Goal: Task Accomplishment & Management: Complete application form

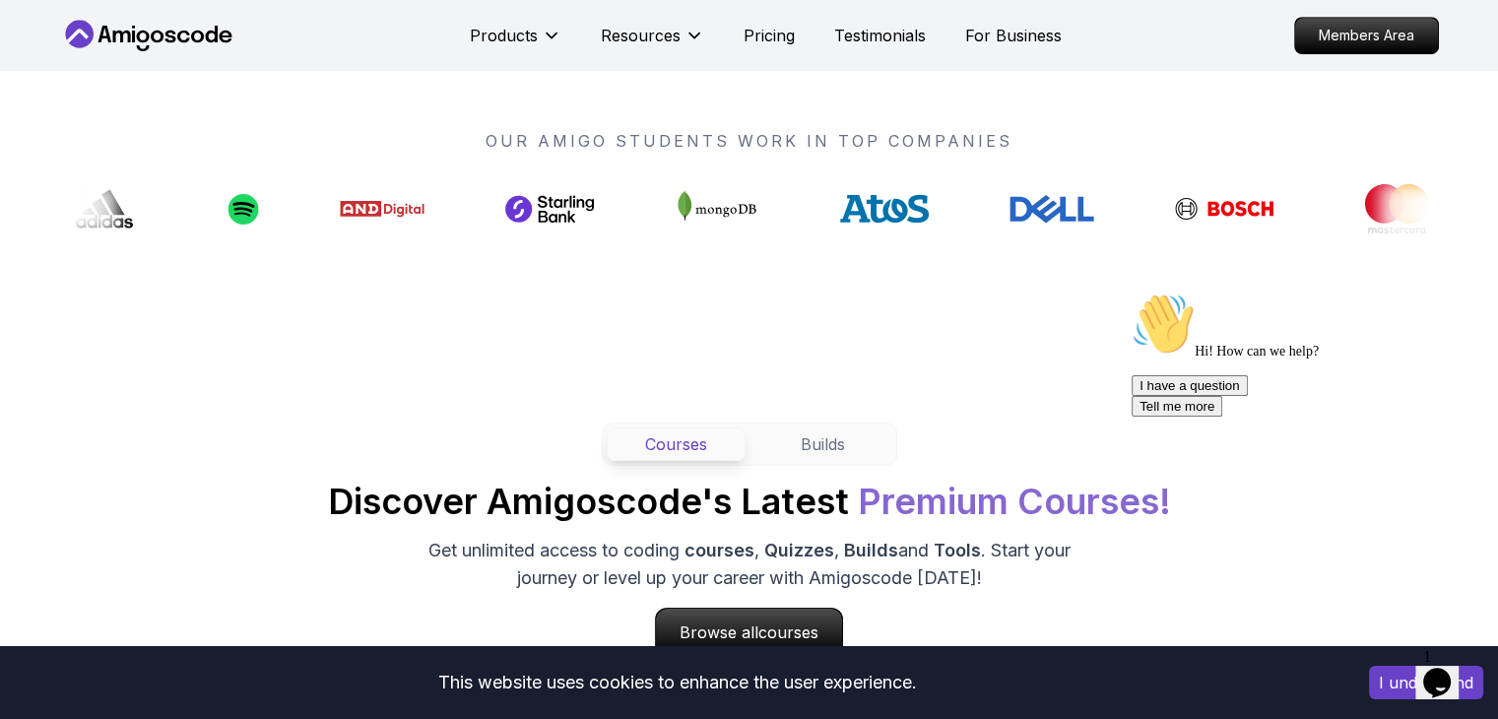
scroll to position [1503, 0]
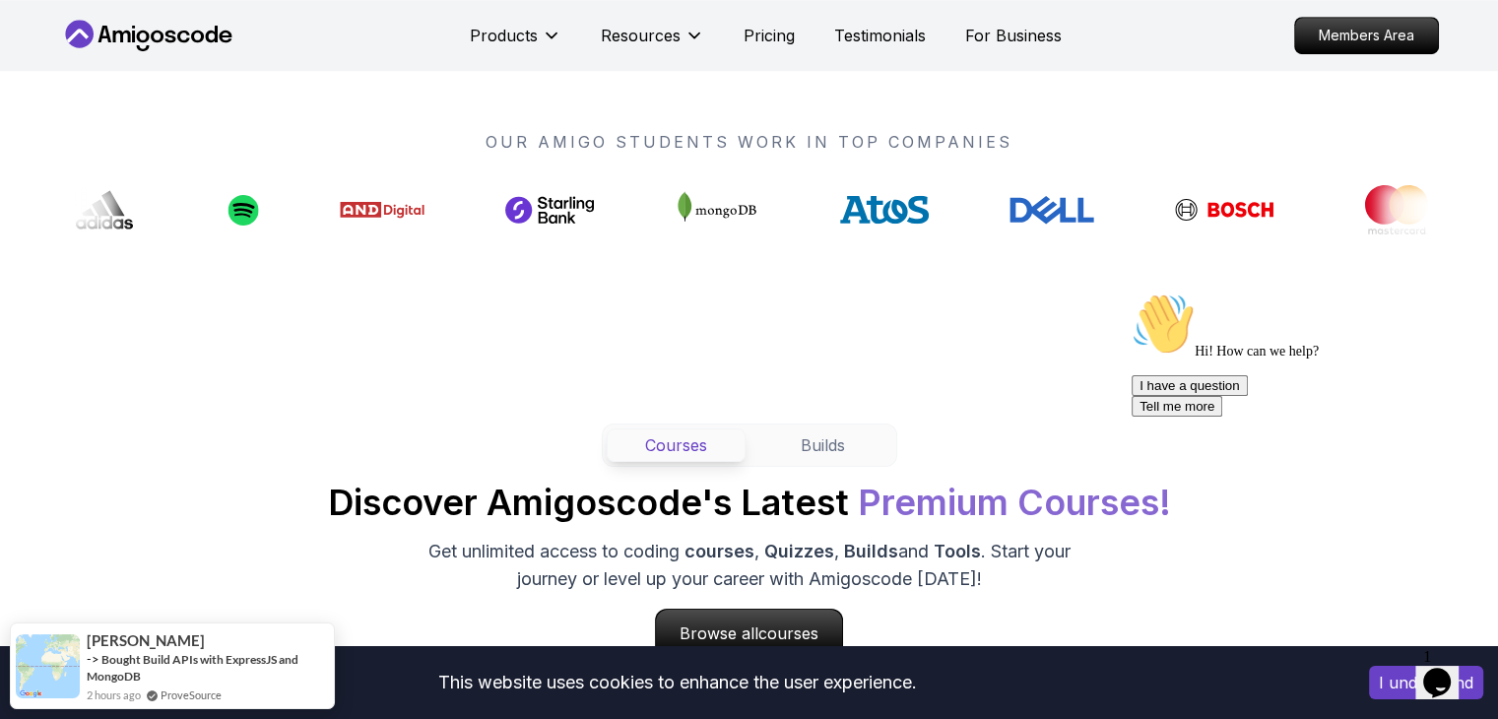
click at [306, 494] on div "Courses Builds Discover Amigoscode's Latest Premium Courses! Get unlimited acce…" at bounding box center [749, 540] width 1378 height 234
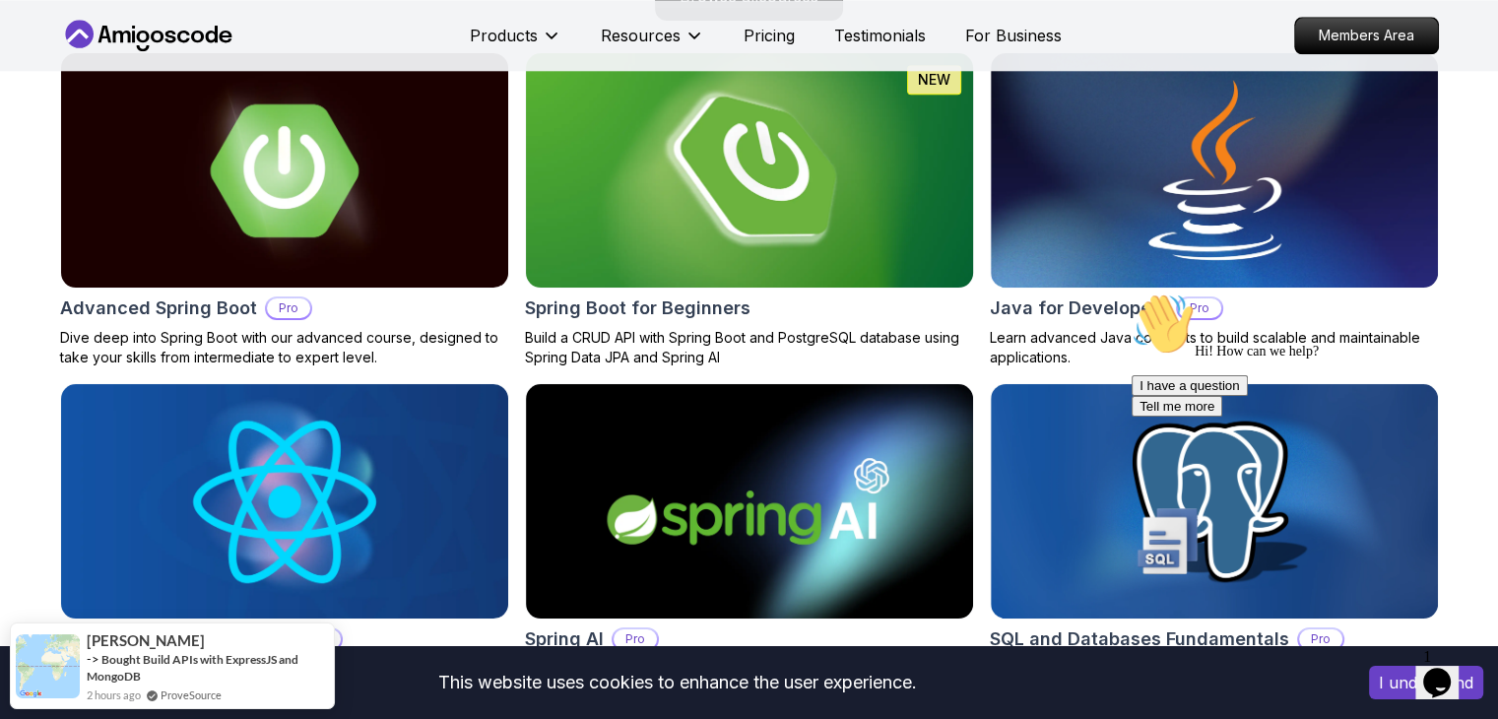
scroll to position [2114, 0]
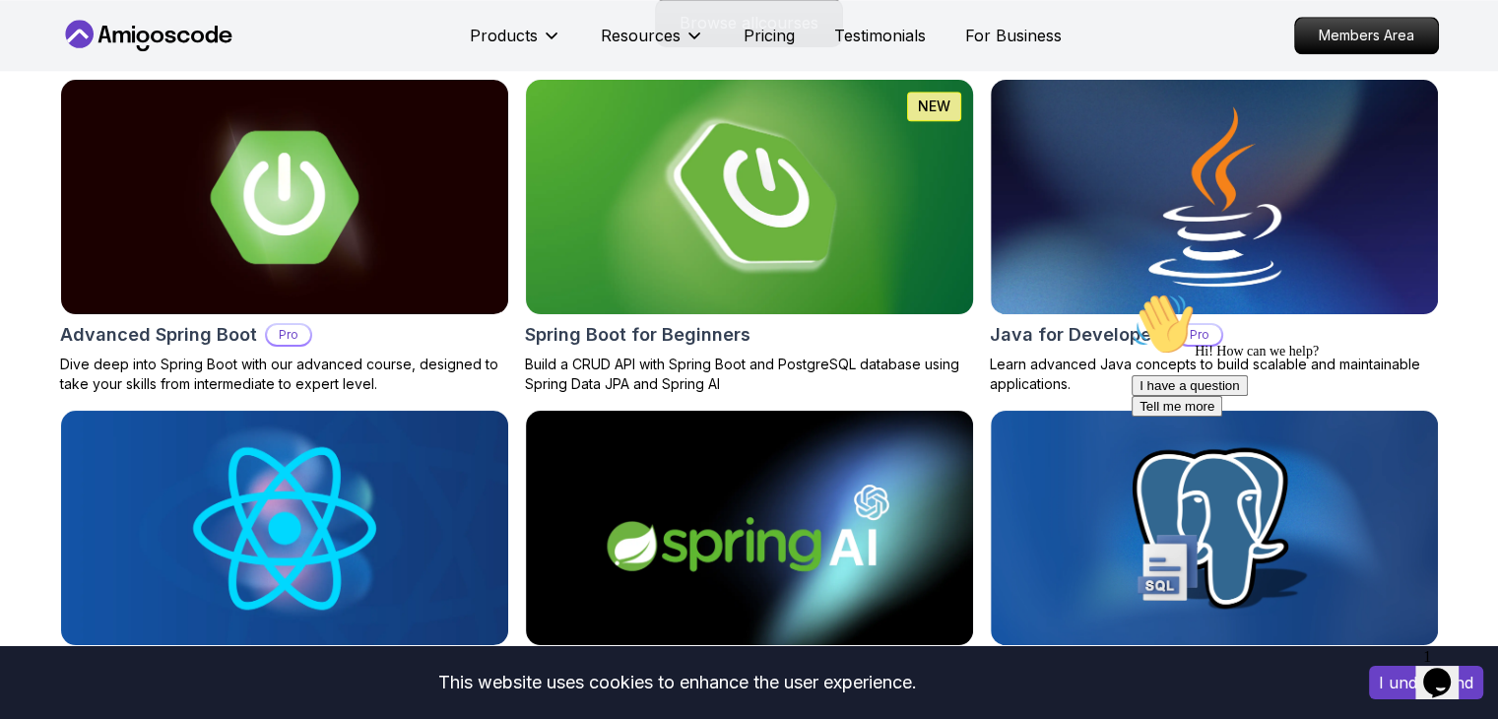
click at [742, 278] on img at bounding box center [749, 197] width 470 height 246
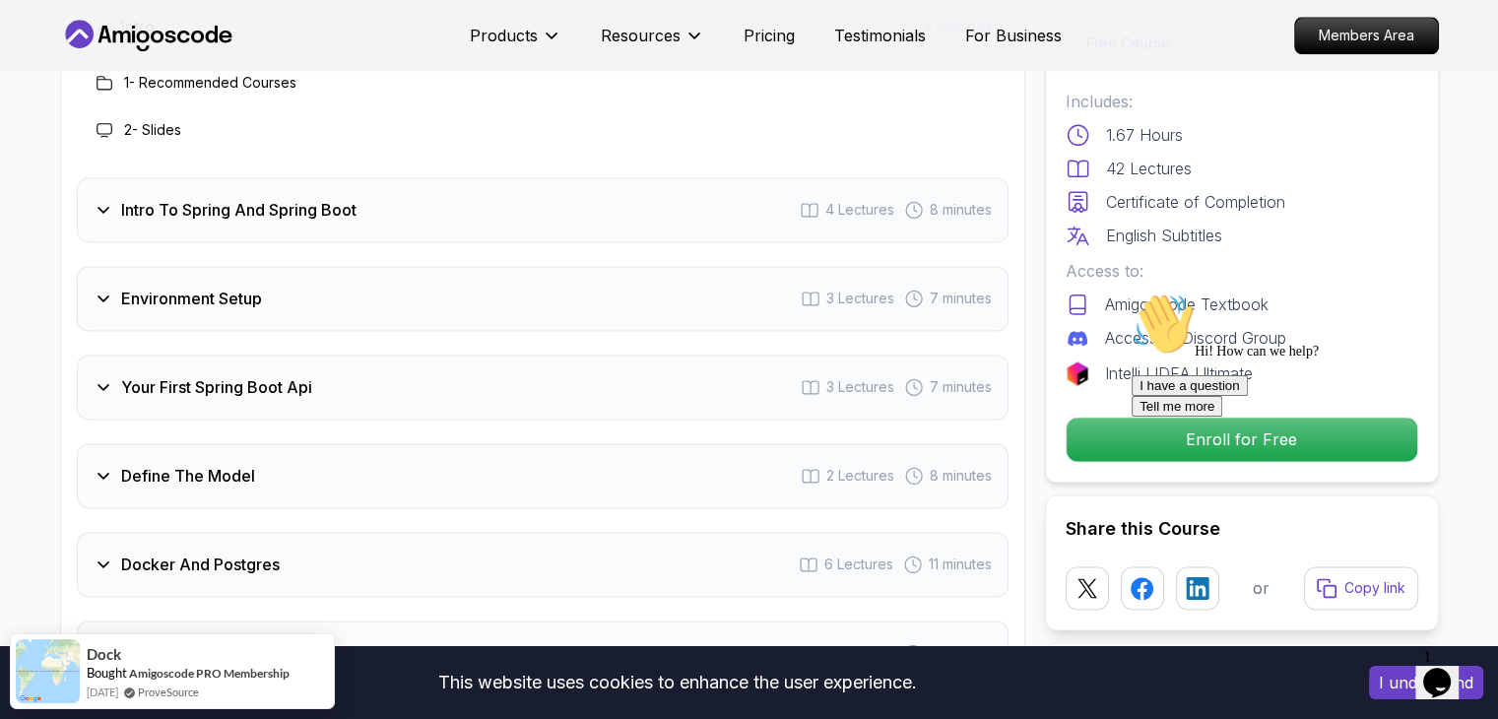
scroll to position [2607, 0]
click at [110, 200] on icon at bounding box center [104, 210] width 20 height 20
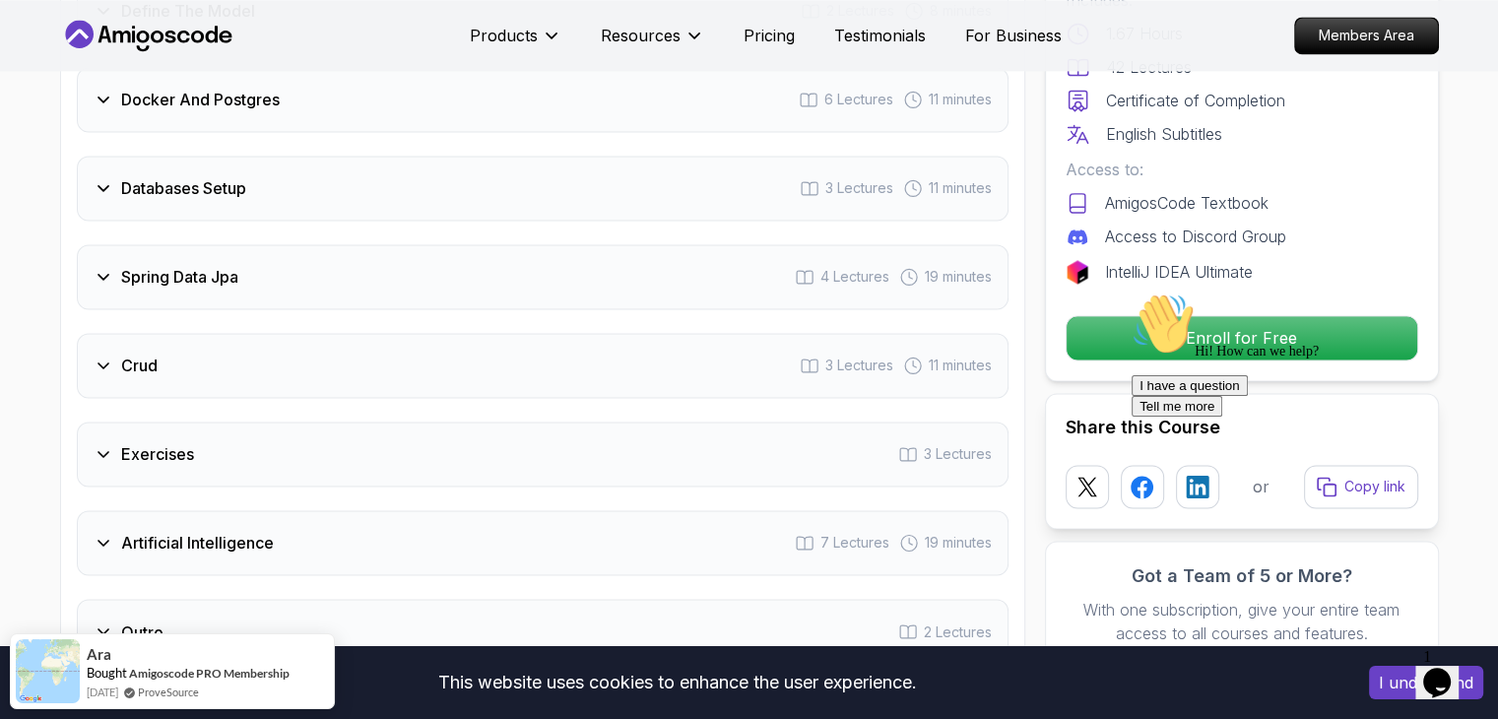
scroll to position [3162, 0]
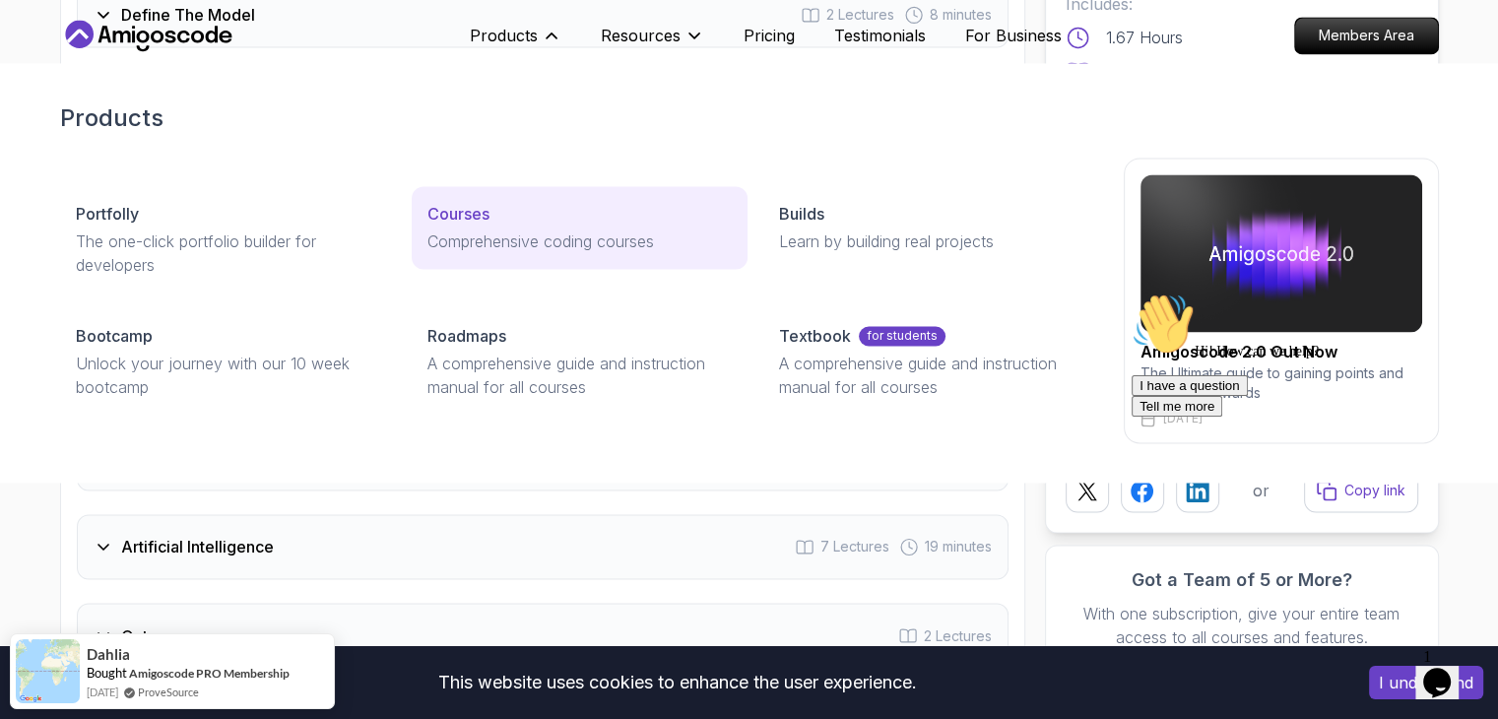
click at [458, 215] on p "Courses" at bounding box center [458, 214] width 62 height 24
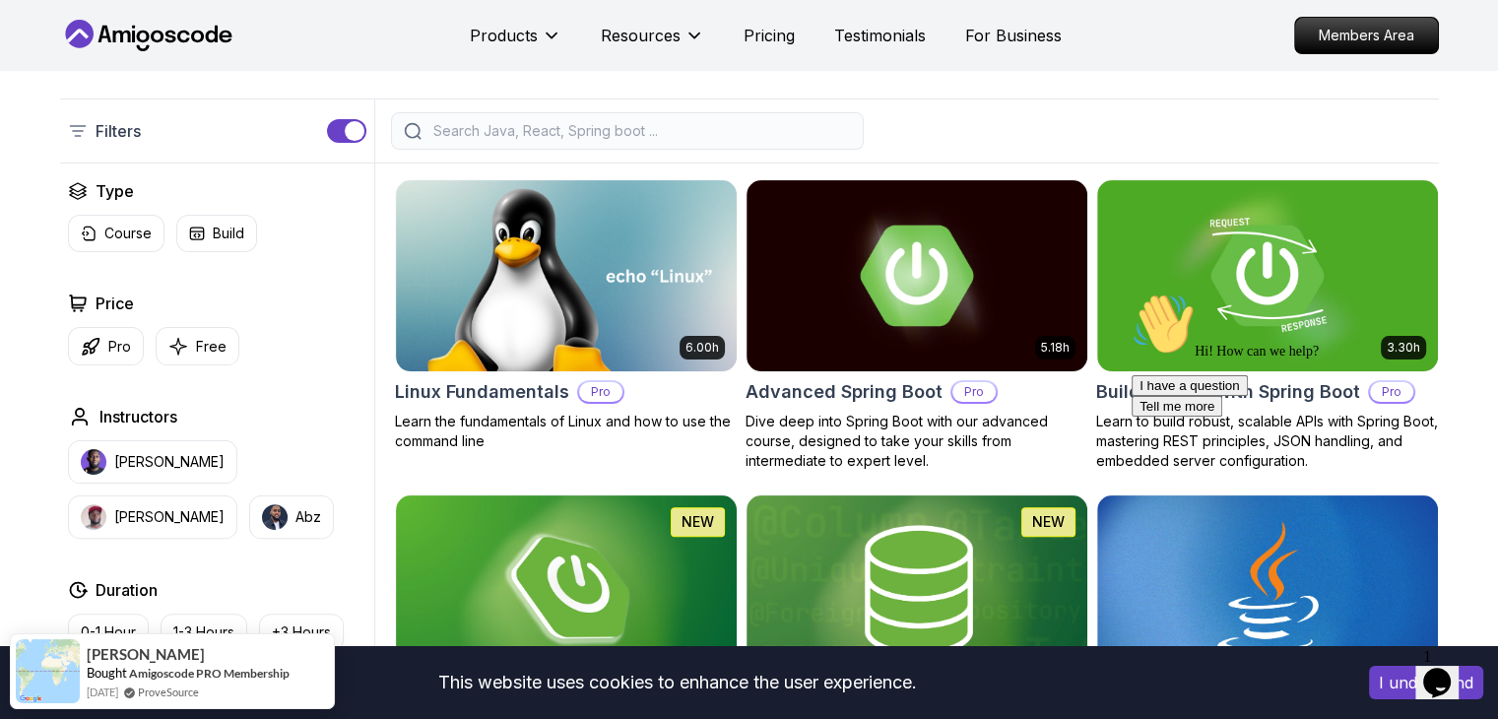
scroll to position [437, 0]
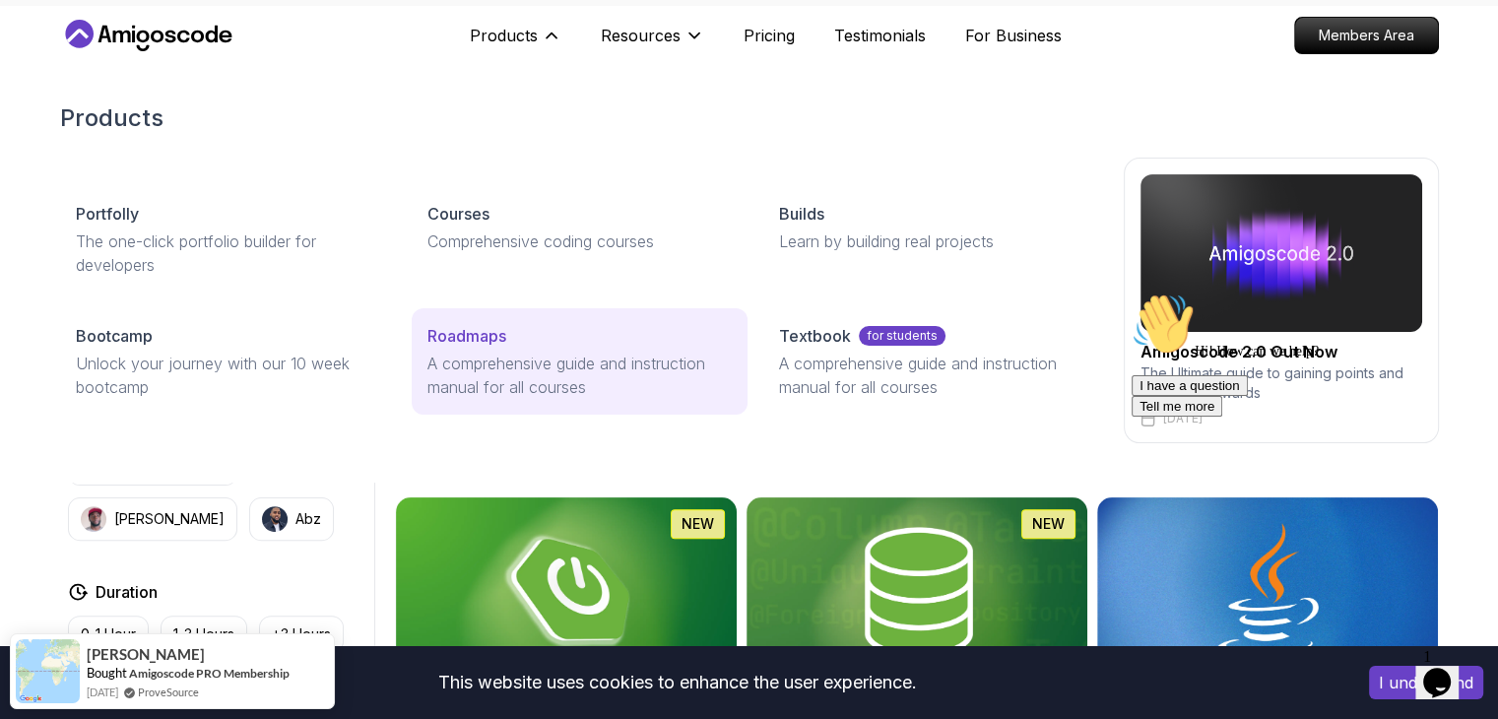
click at [479, 336] on p "Roadmaps" at bounding box center [466, 336] width 79 height 24
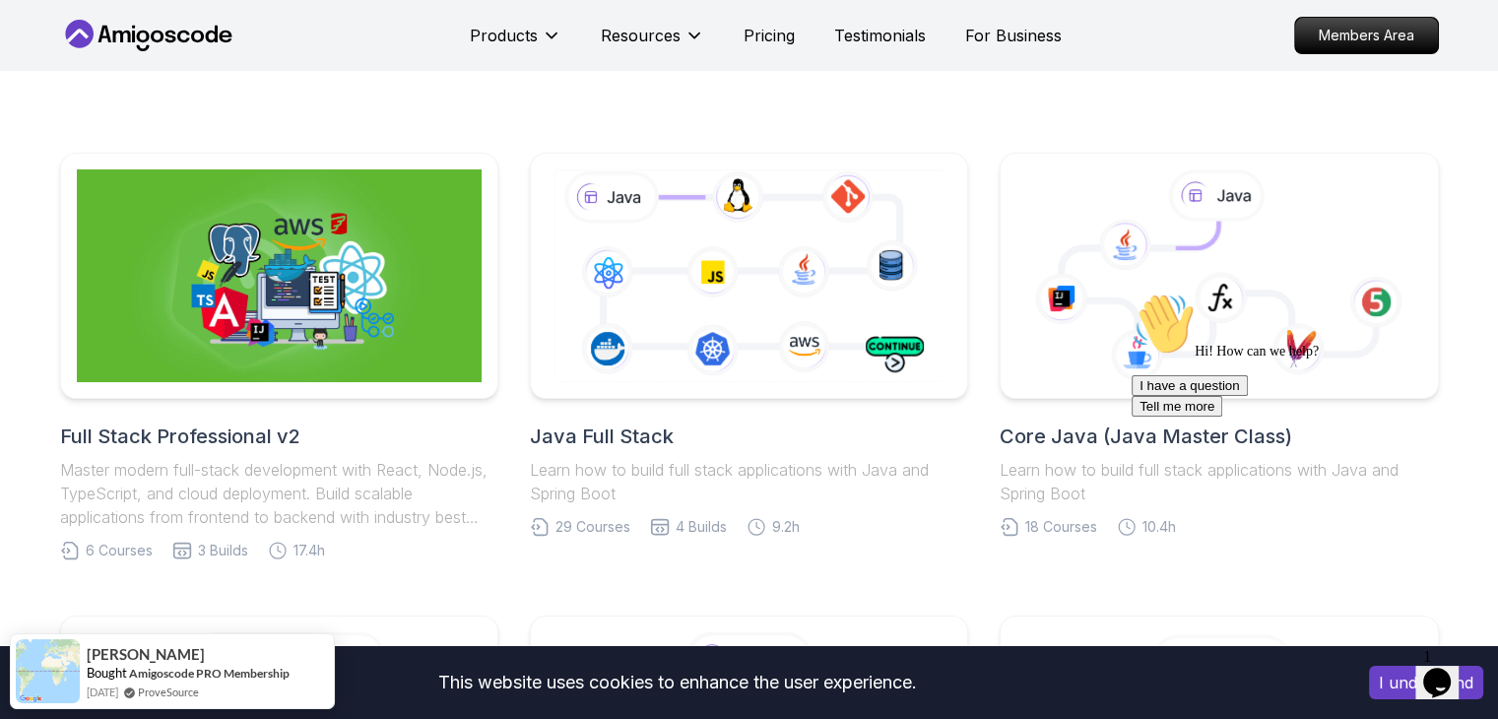
scroll to position [351, 0]
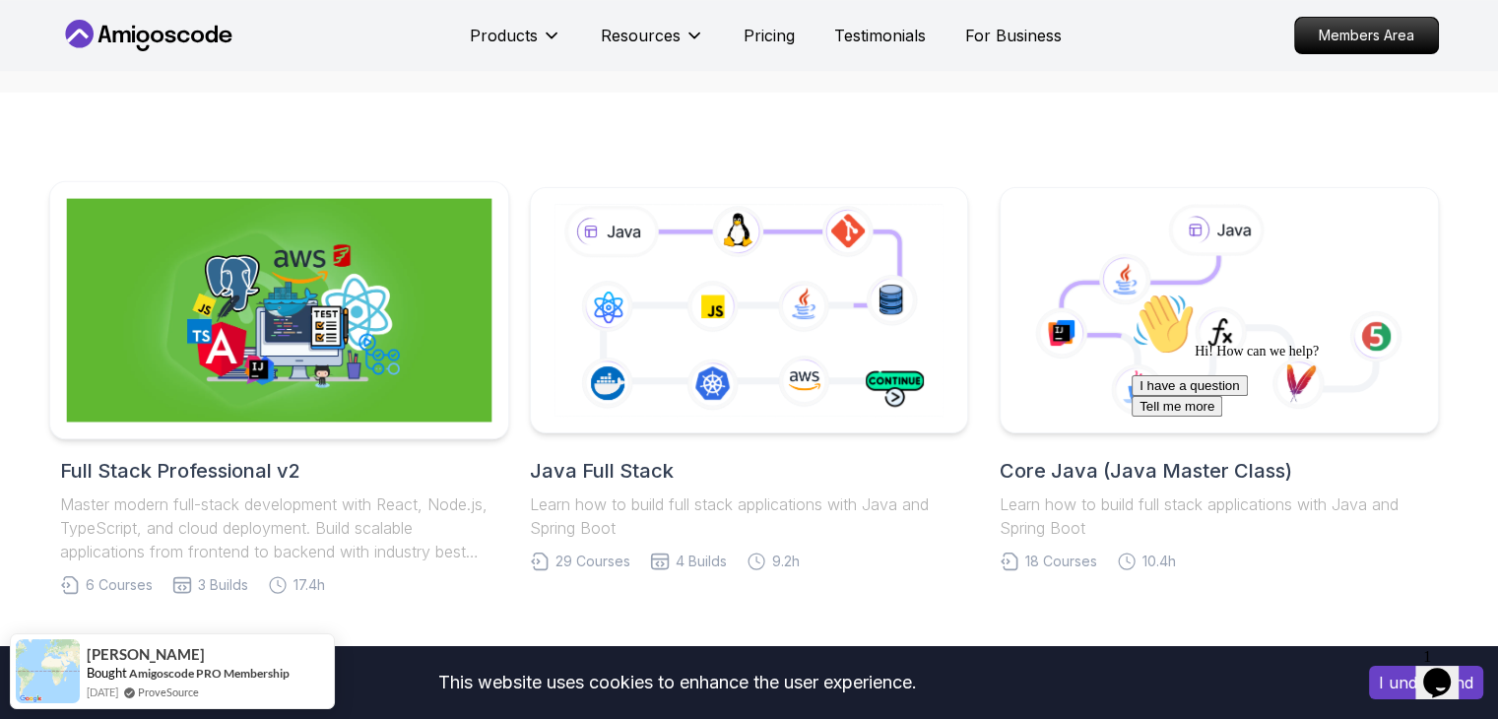
click at [378, 322] on img at bounding box center [278, 310] width 425 height 223
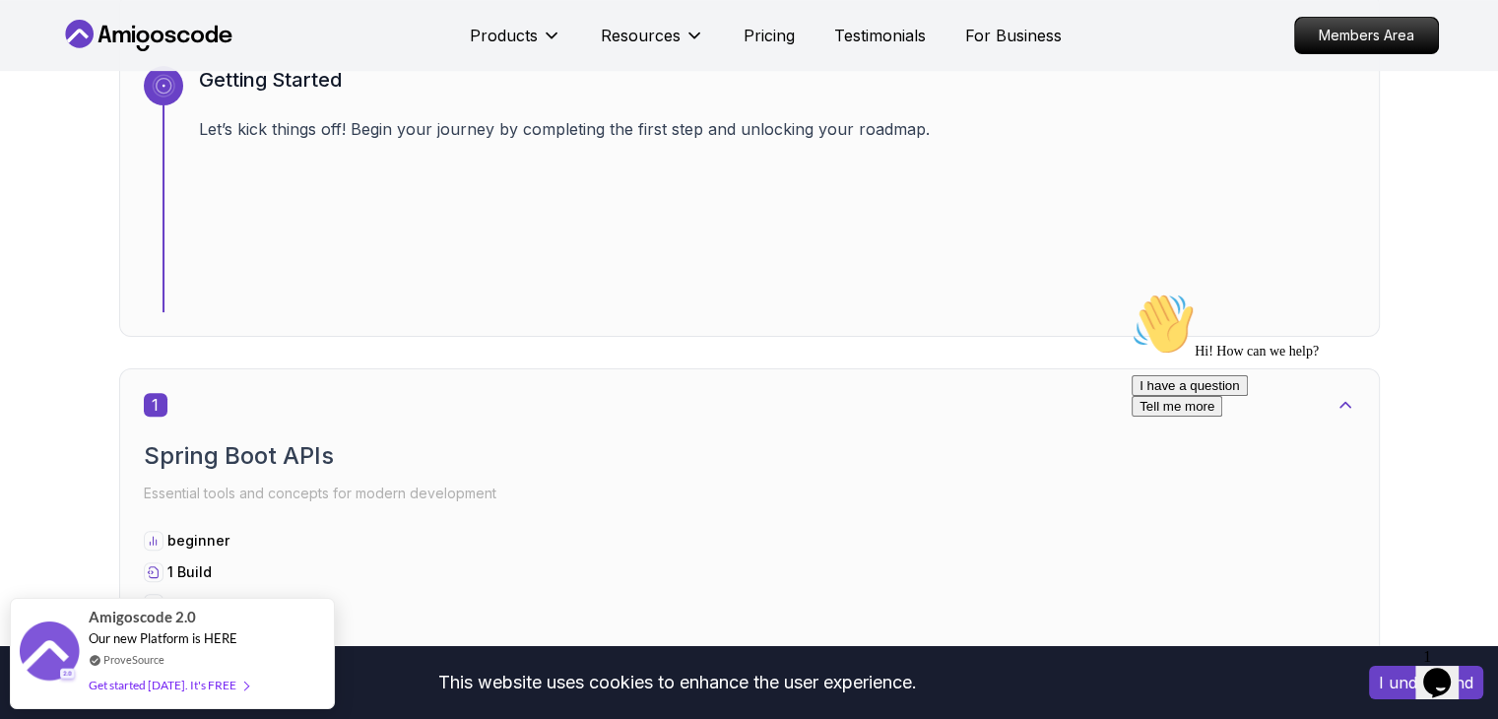
scroll to position [769, 0]
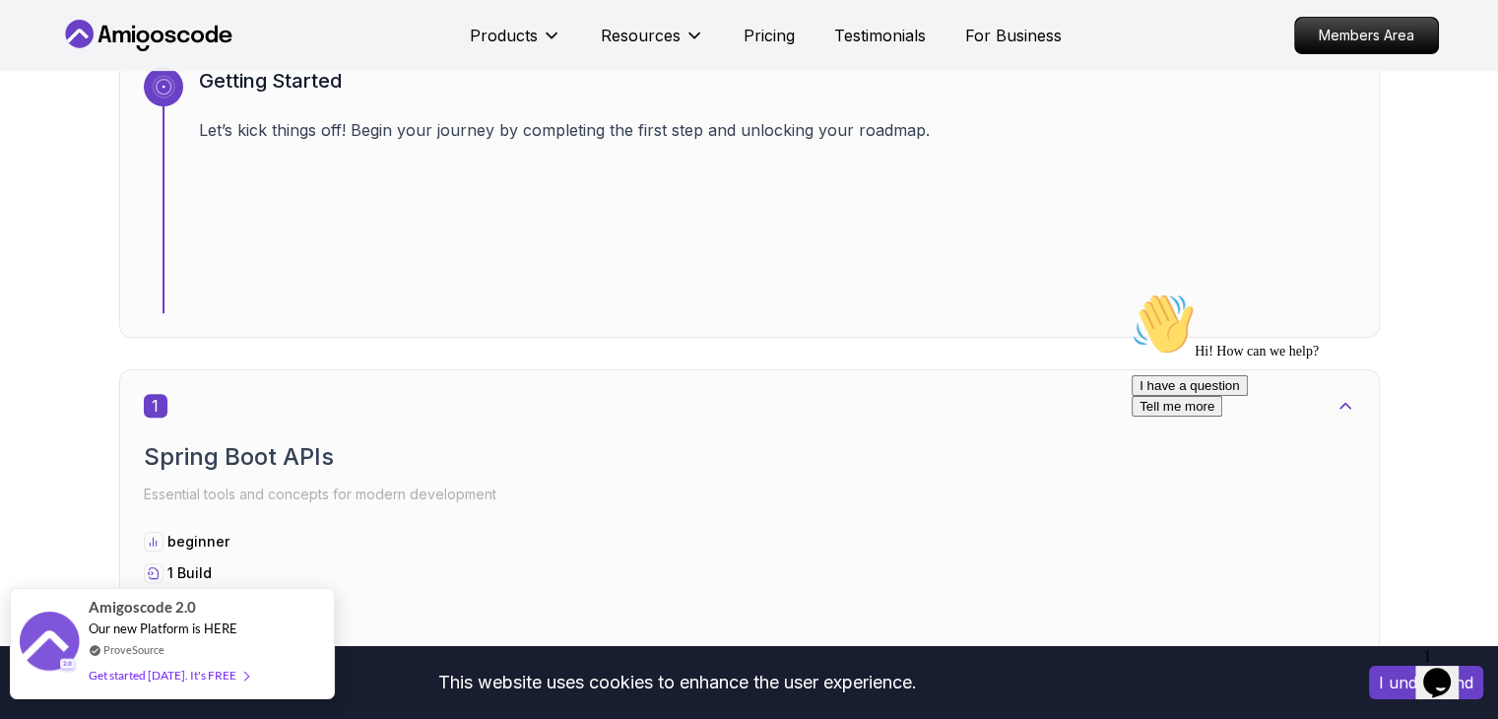
click at [199, 670] on div "Get started [DATE]. It's FREE" at bounding box center [168, 675] width 159 height 23
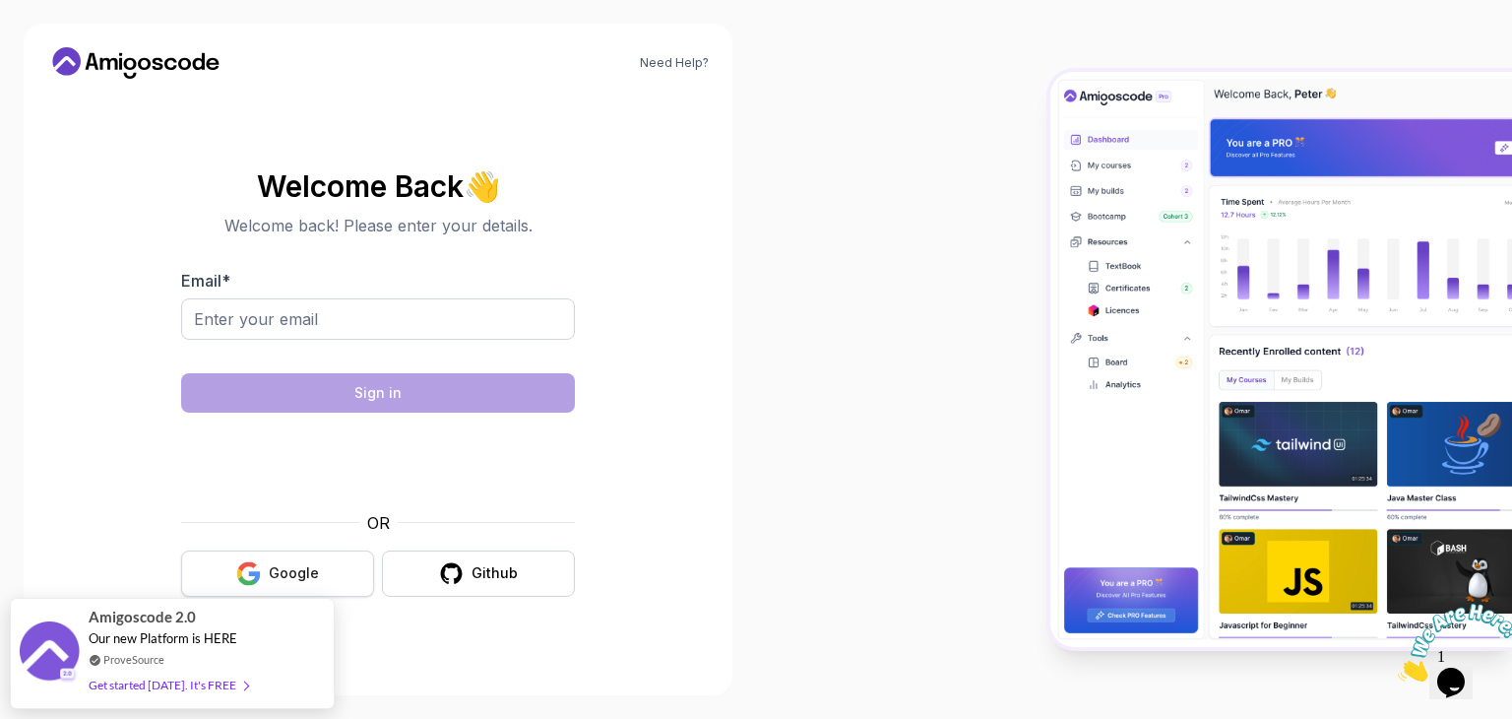
click at [300, 569] on div "Google" at bounding box center [294, 573] width 50 height 20
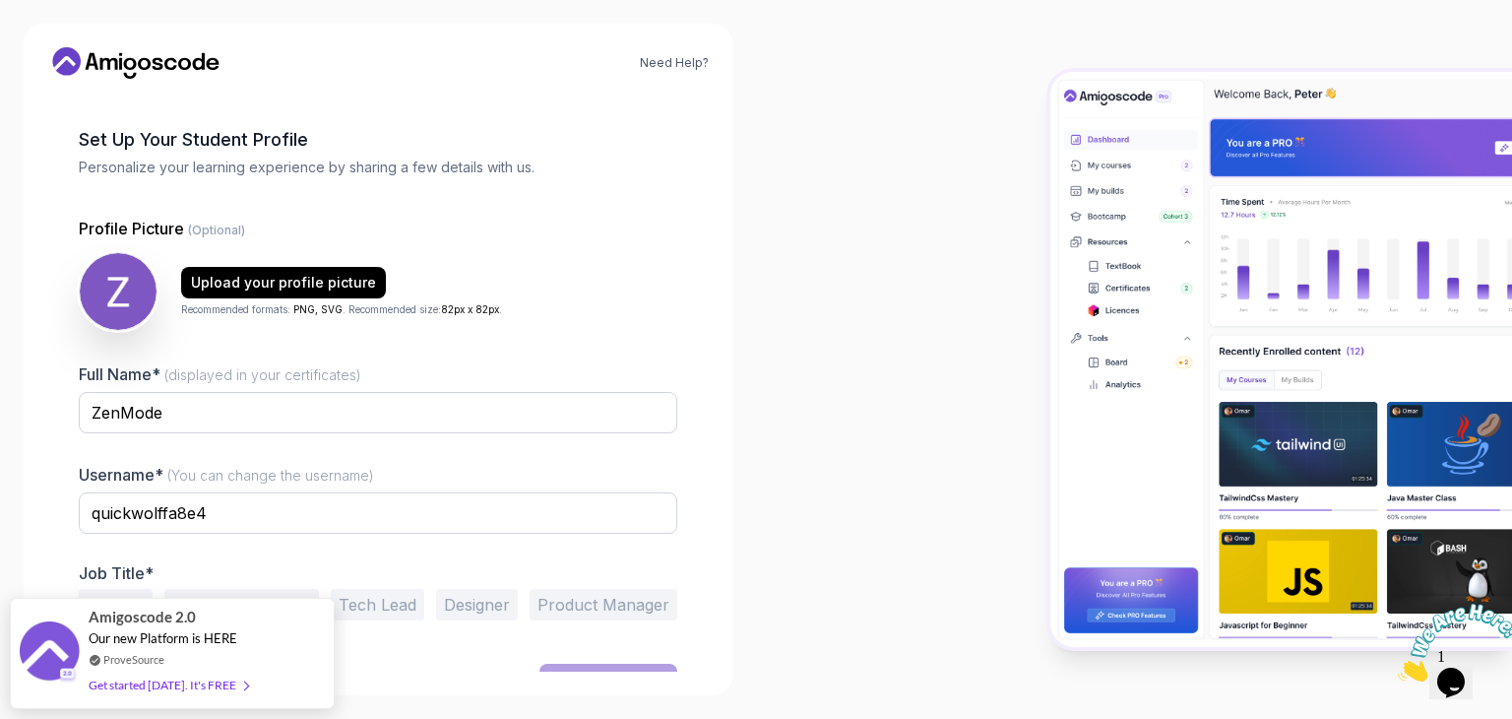
scroll to position [102, 0]
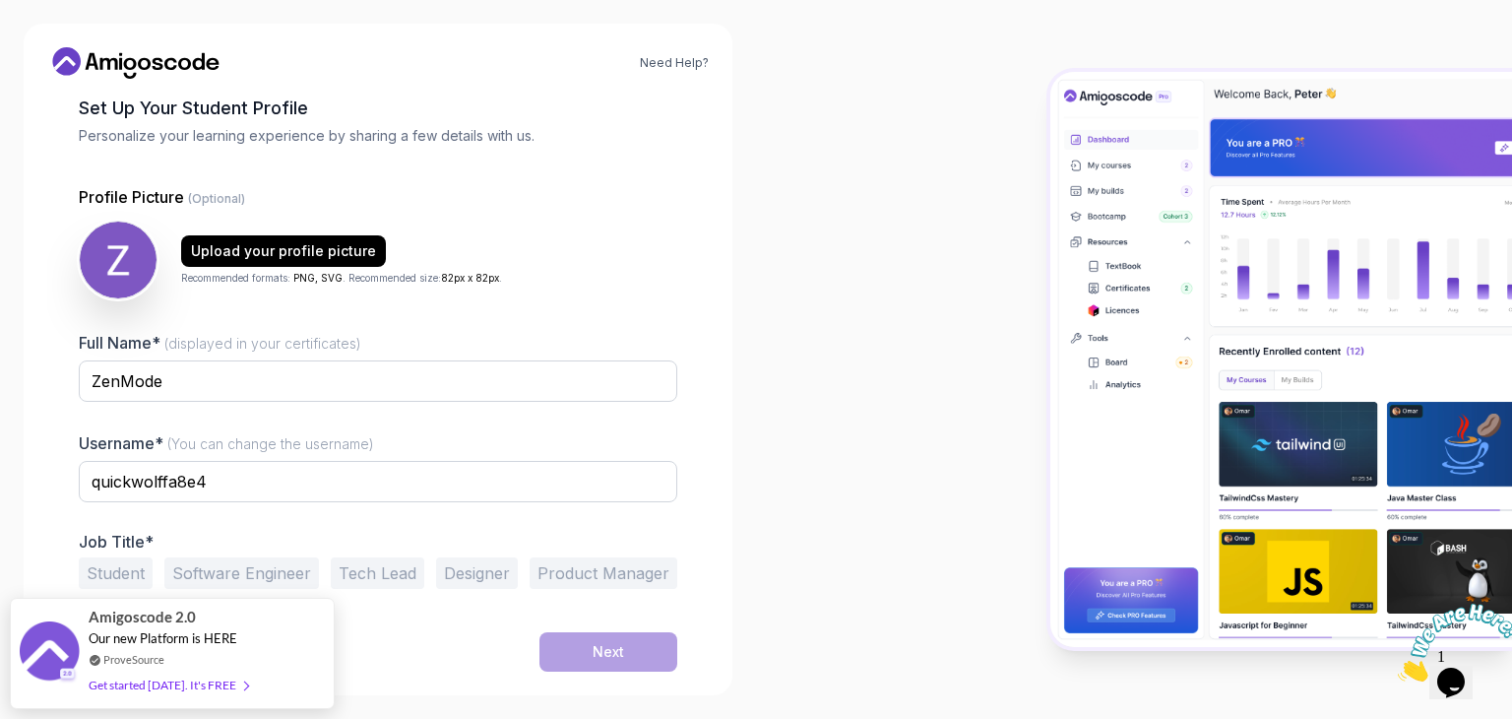
click at [266, 568] on button "Software Engineer" at bounding box center [241, 573] width 155 height 32
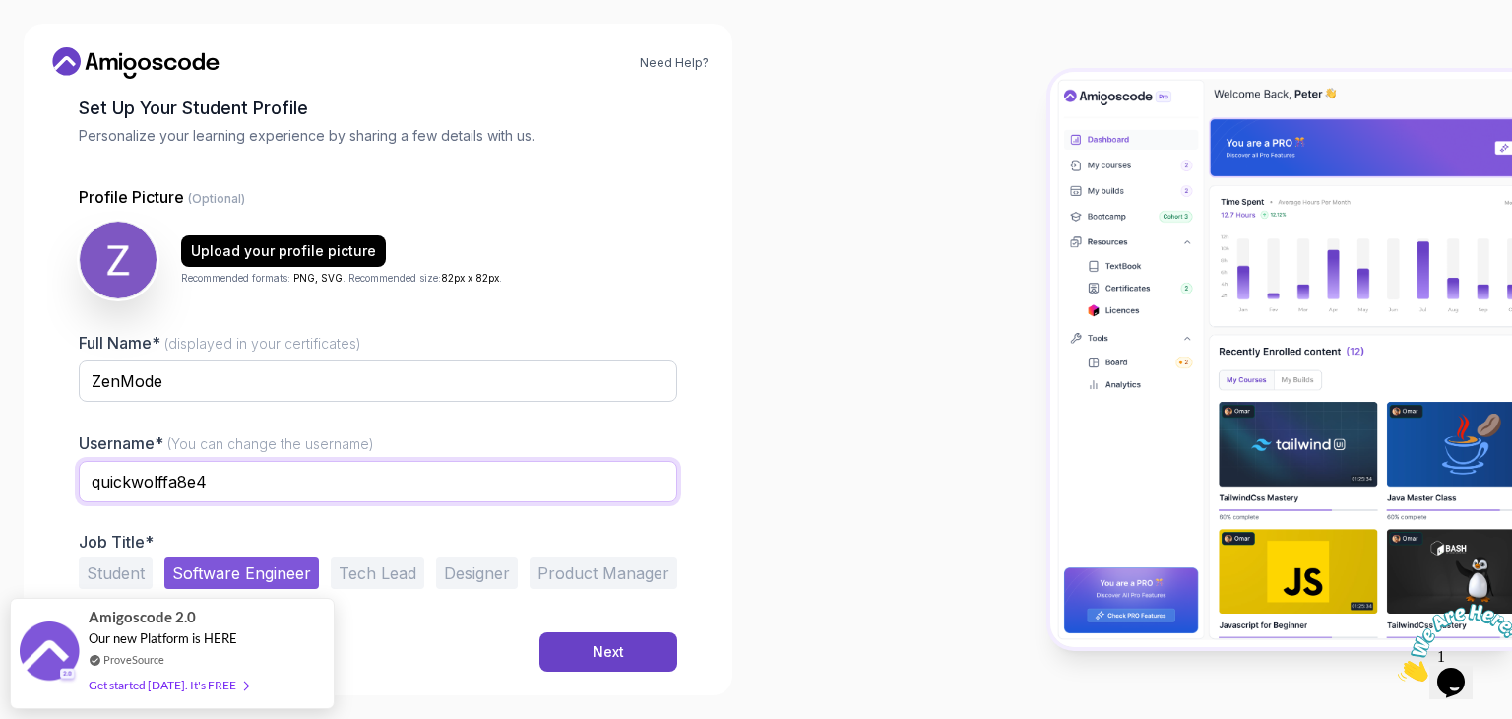
click at [349, 489] on input "quickwolffa8e4" at bounding box center [378, 481] width 599 height 41
type input "A"
type input "ZenHulk"
click at [642, 665] on button "Next" at bounding box center [609, 651] width 138 height 39
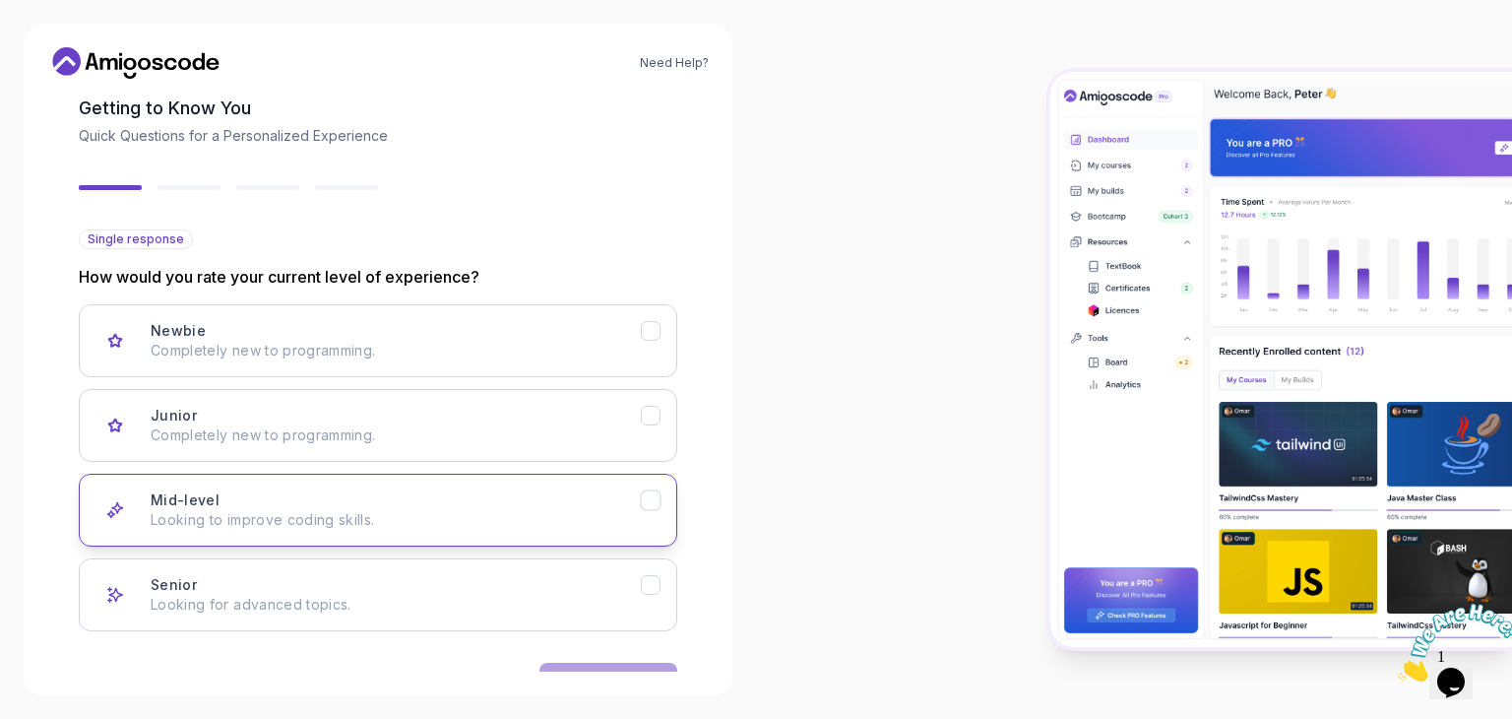
scroll to position [162, 0]
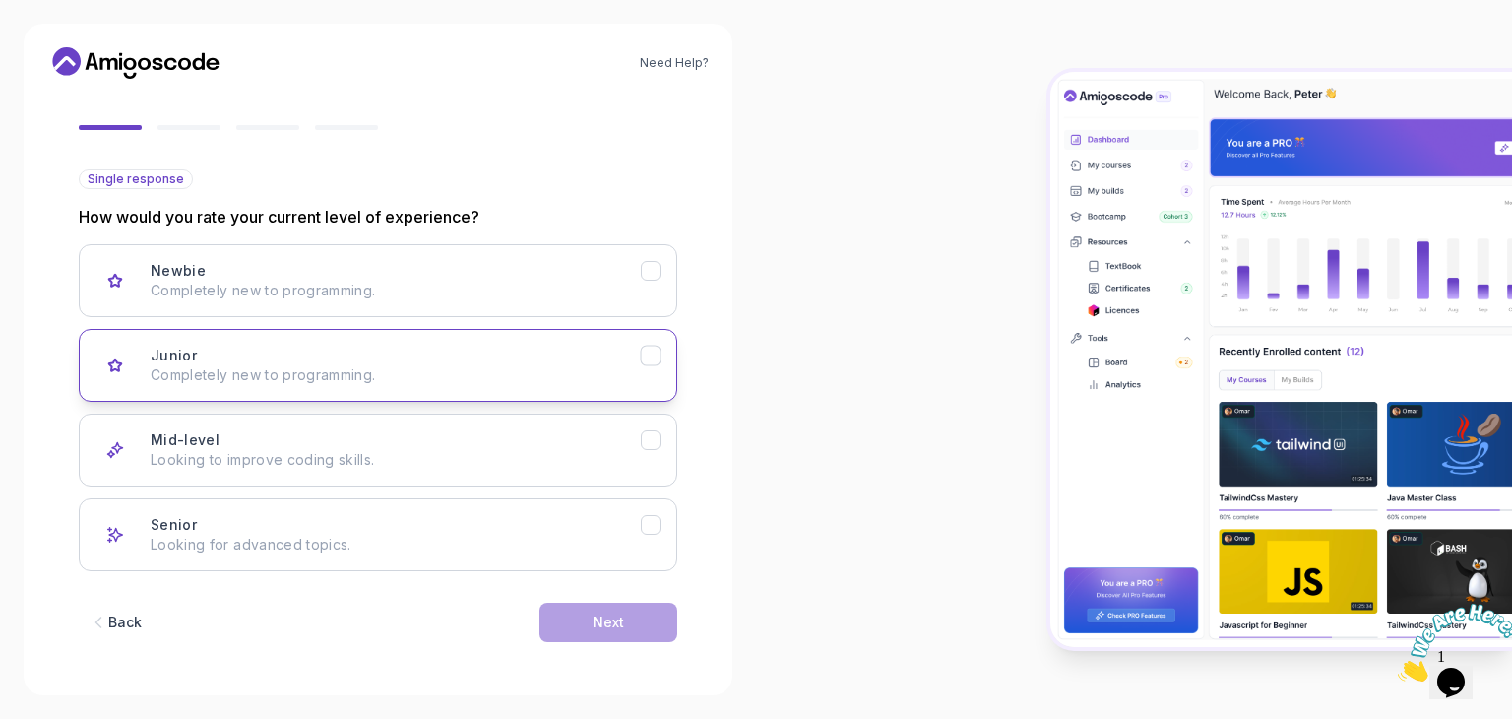
click at [658, 376] on button "Junior Completely new to programming." at bounding box center [378, 365] width 599 height 73
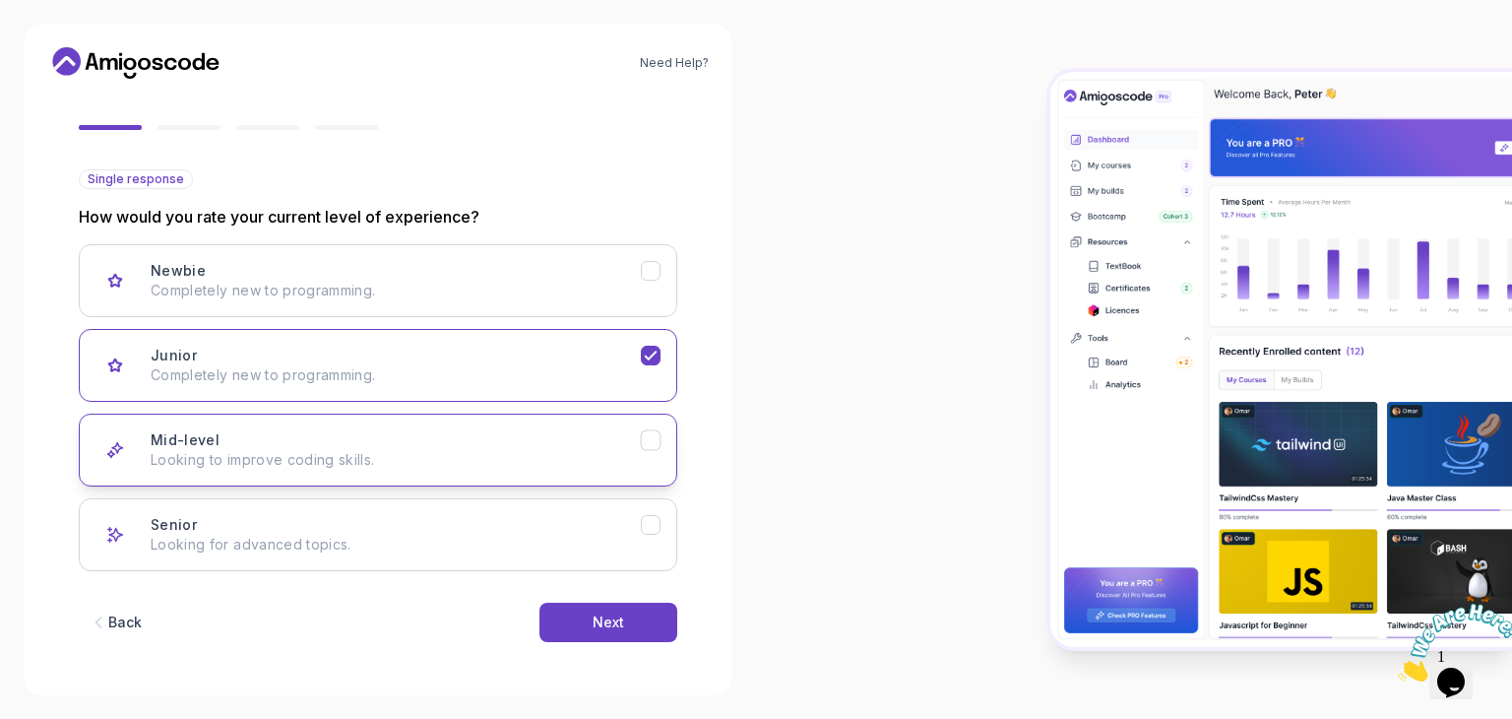
click at [633, 461] on p "Looking to improve coding skills." at bounding box center [396, 460] width 490 height 20
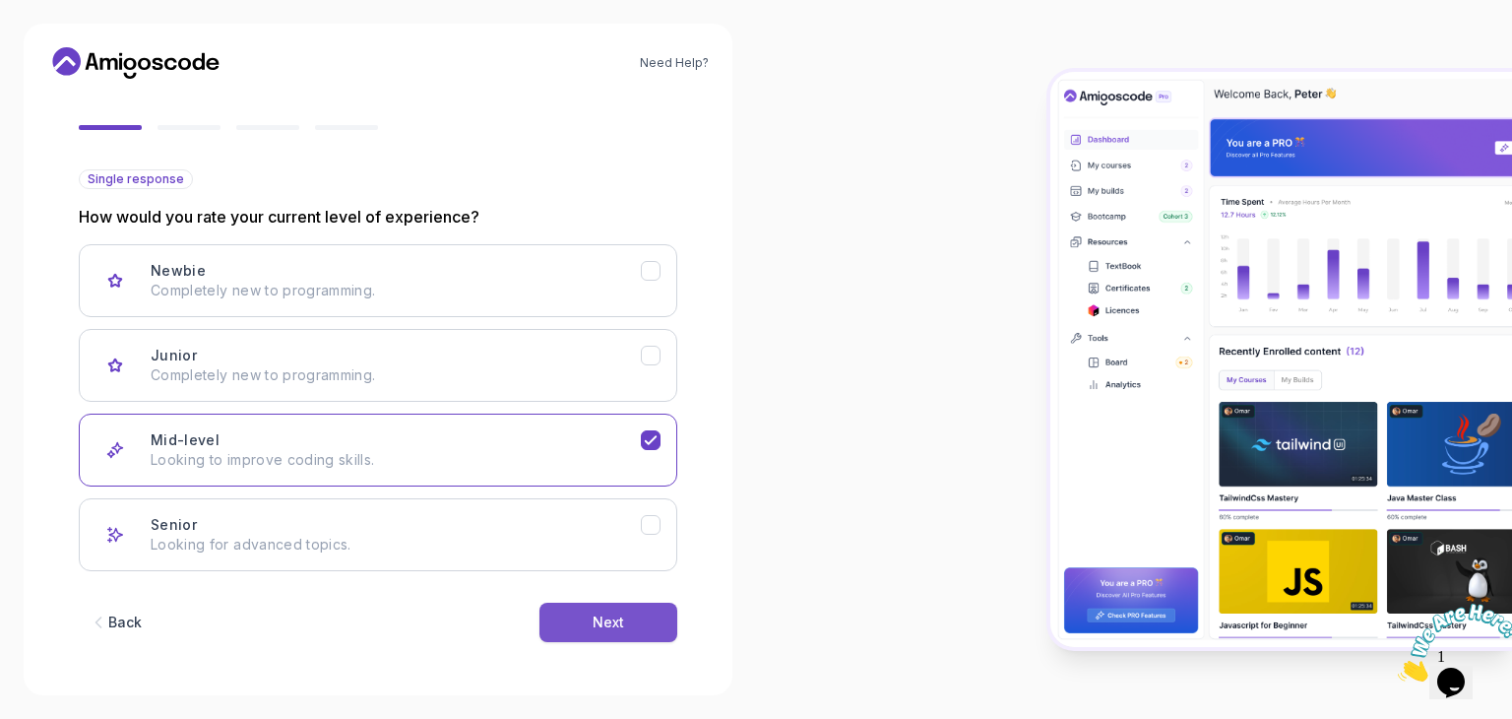
click at [622, 619] on div "Next" at bounding box center [609, 622] width 32 height 20
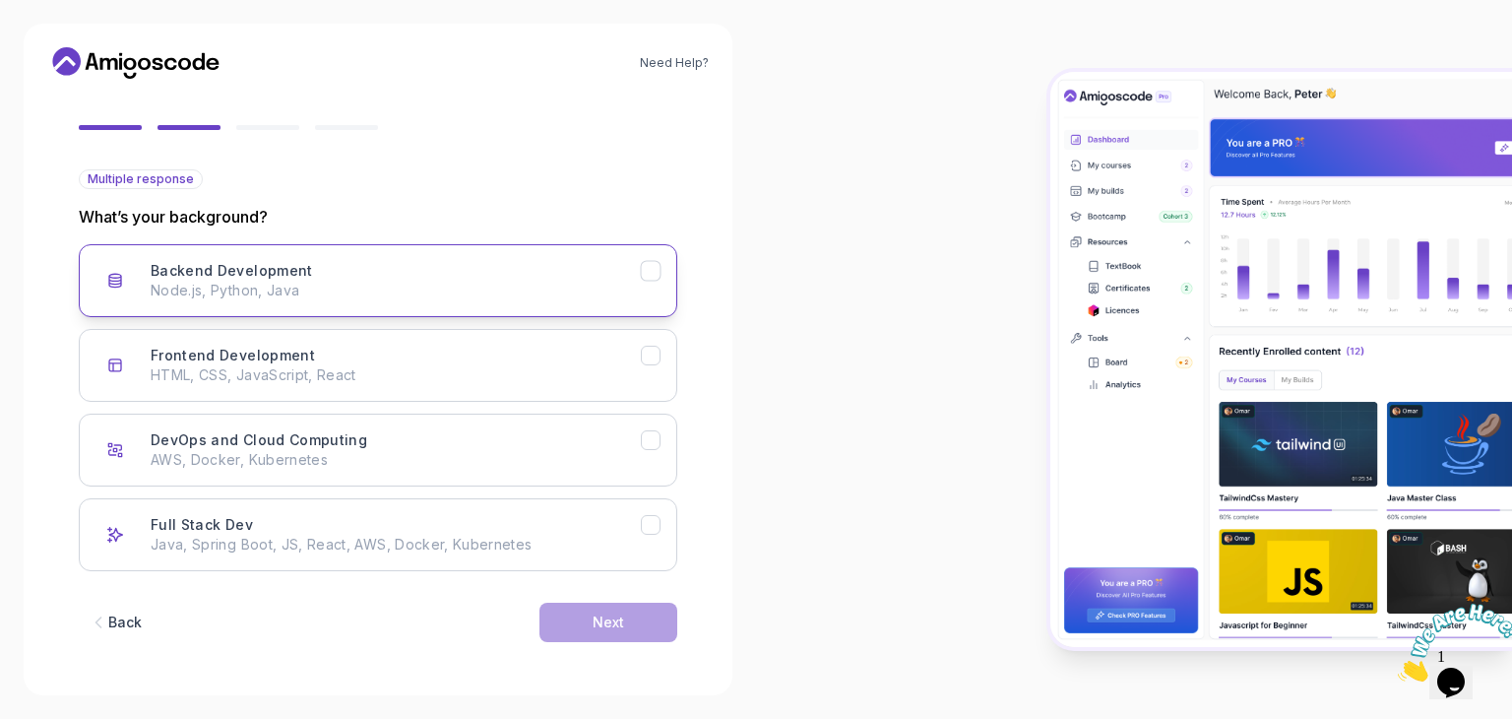
click at [638, 304] on button "Backend Development Node.js, Python, Java" at bounding box center [378, 280] width 599 height 73
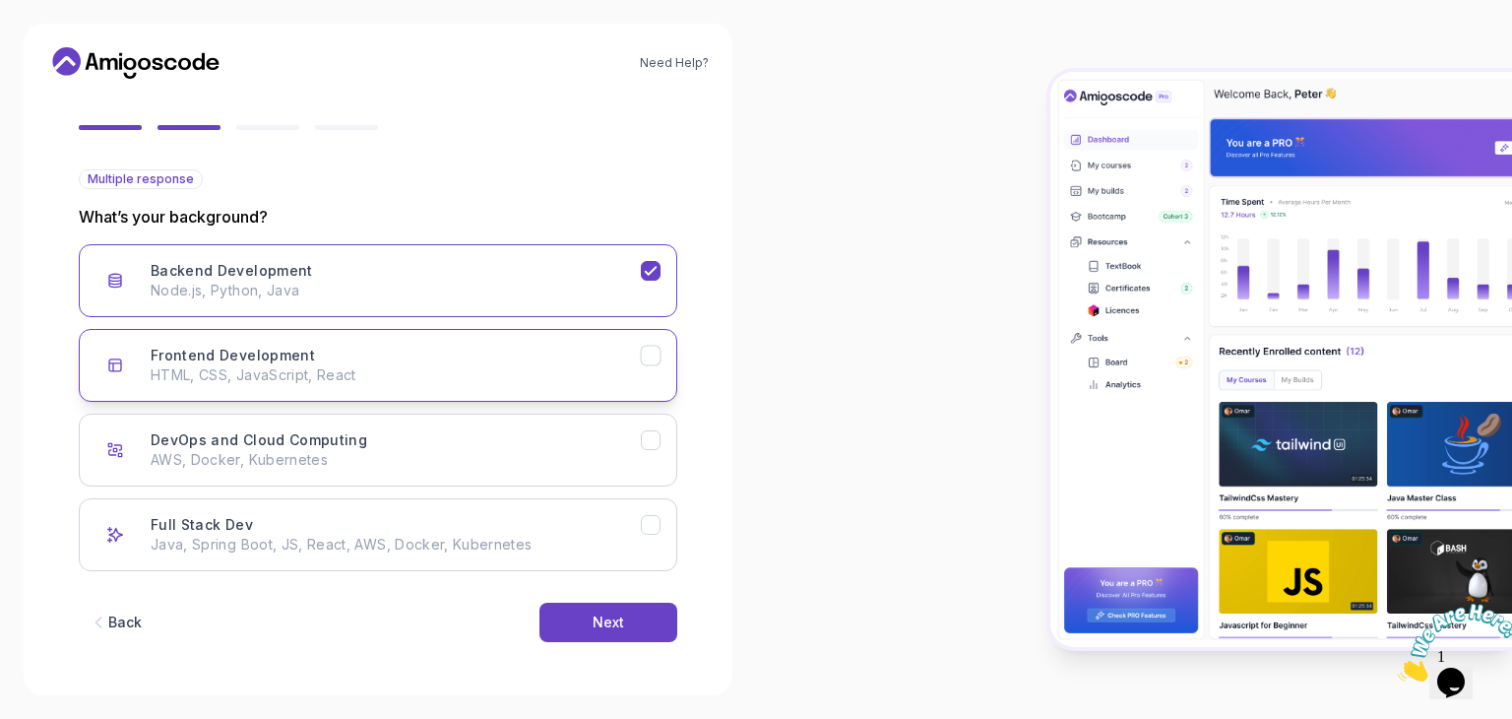
click at [636, 342] on button "Frontend Development HTML, CSS, JavaScript, React" at bounding box center [378, 365] width 599 height 73
click at [607, 620] on div "Next" at bounding box center [609, 622] width 32 height 20
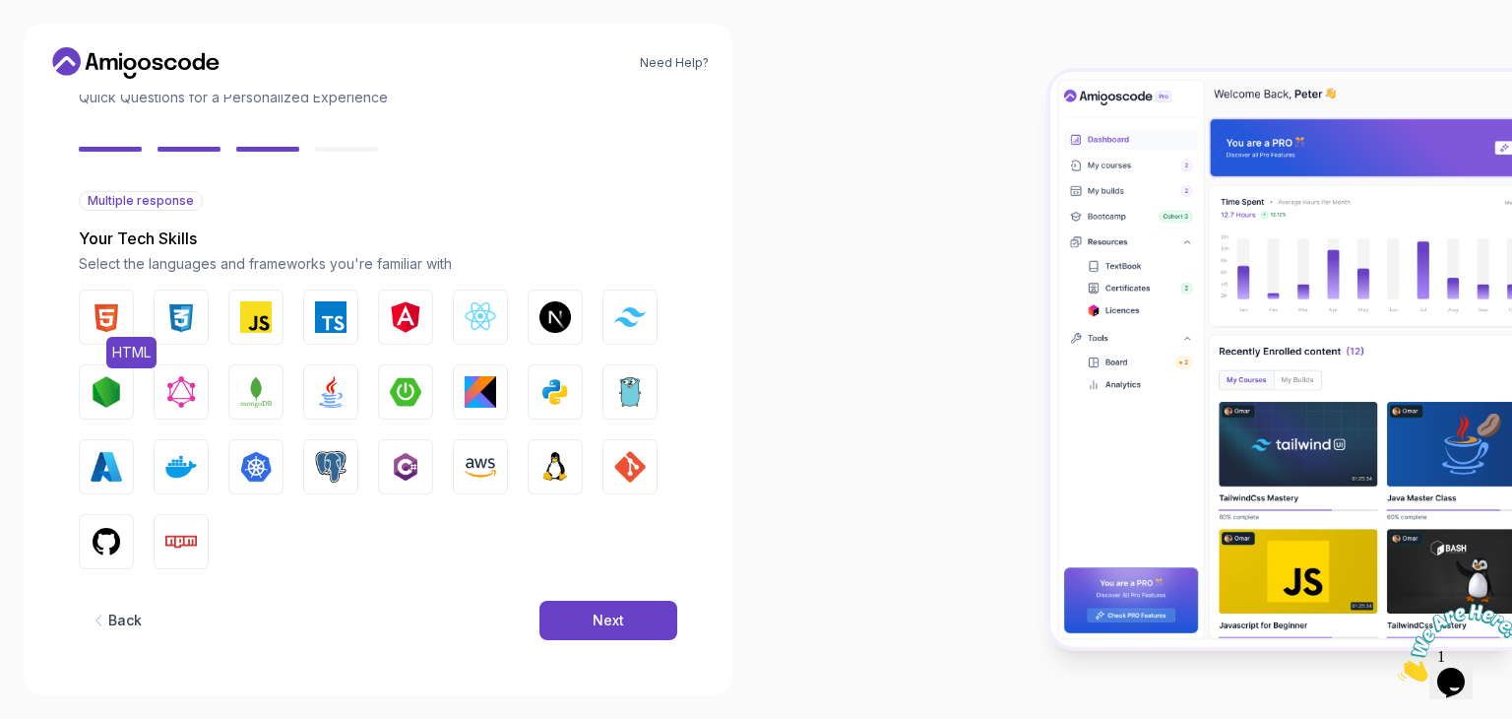
drag, startPoint x: 139, startPoint y: 304, endPoint x: 124, endPoint y: 310, distance: 15.9
click at [124, 310] on div "HTML CSS JavaScript TypeScript Angular React.js Next.js Tailwind CSS Node.js Gr…" at bounding box center [378, 429] width 599 height 280
click at [124, 310] on button "HTML" at bounding box center [106, 316] width 55 height 55
click at [177, 314] on img "button" at bounding box center [181, 317] width 32 height 32
click at [254, 314] on img "button" at bounding box center [256, 317] width 32 height 32
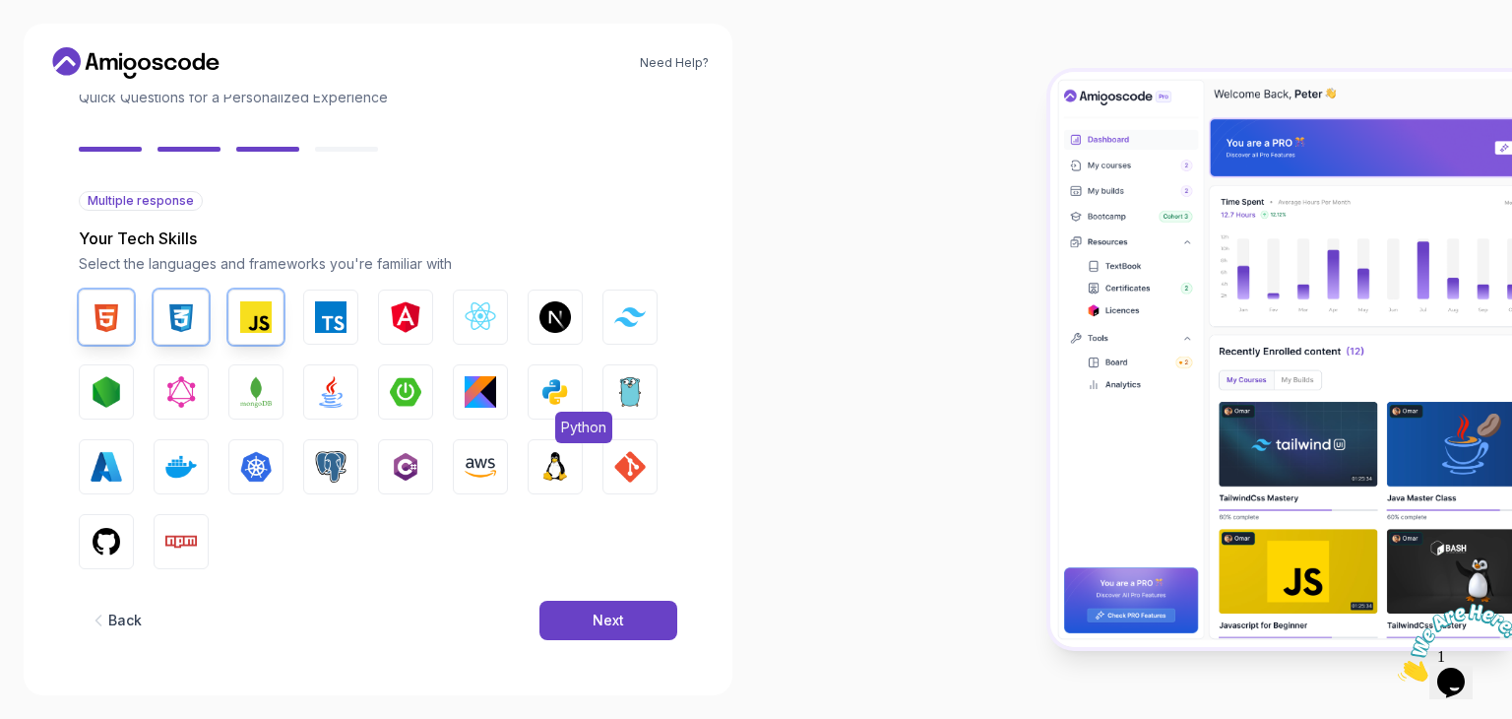
click at [536, 387] on button "Python" at bounding box center [555, 391] width 55 height 55
click at [635, 611] on button "Next" at bounding box center [609, 620] width 138 height 39
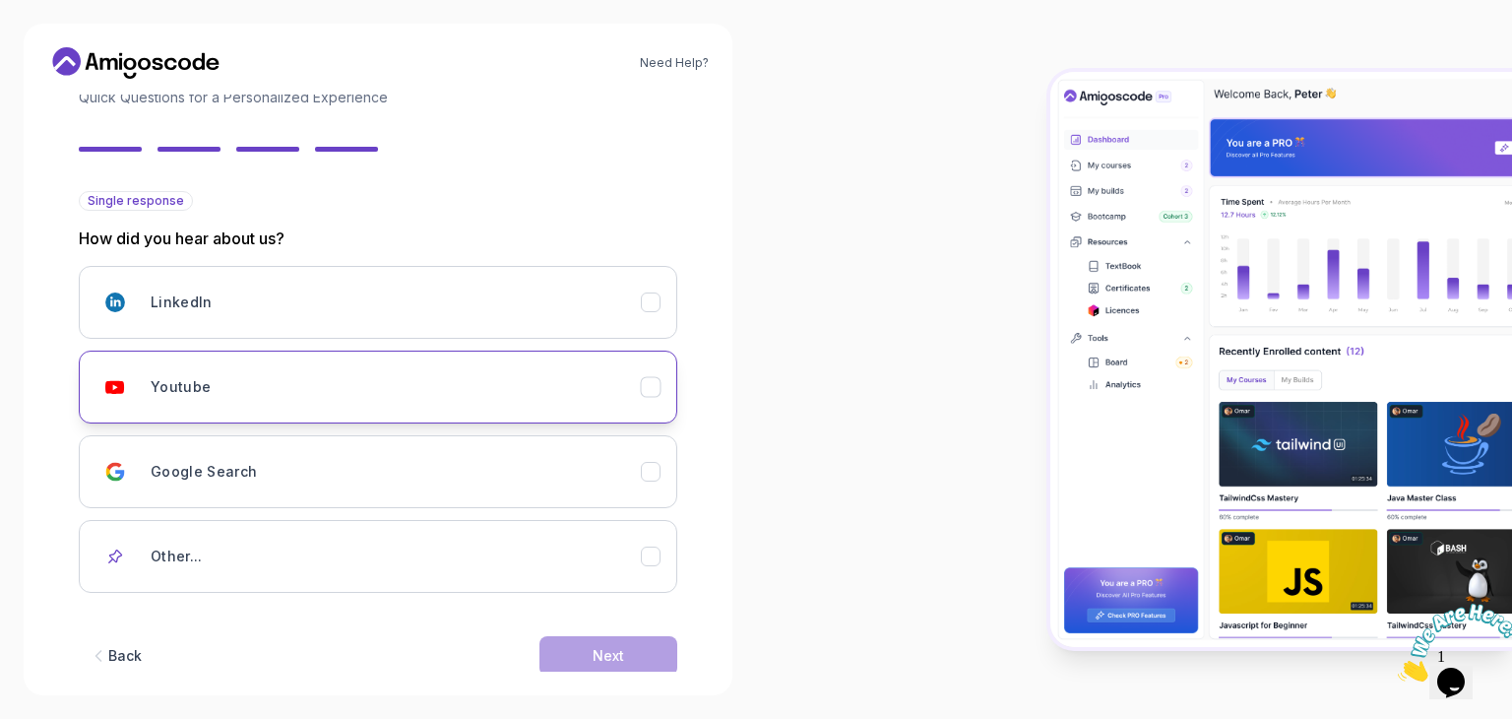
click at [593, 401] on div "Youtube" at bounding box center [396, 386] width 490 height 39
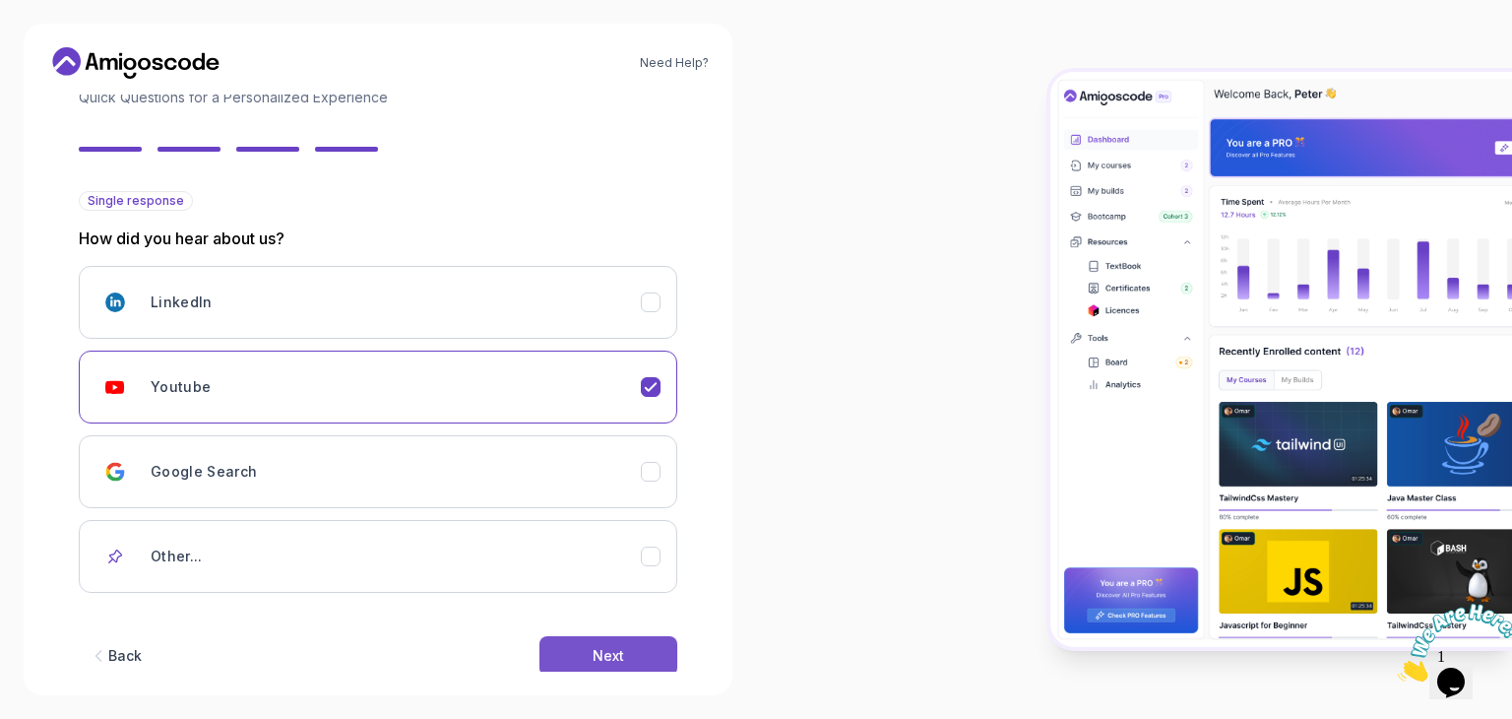
click at [621, 643] on button "Next" at bounding box center [609, 655] width 138 height 39
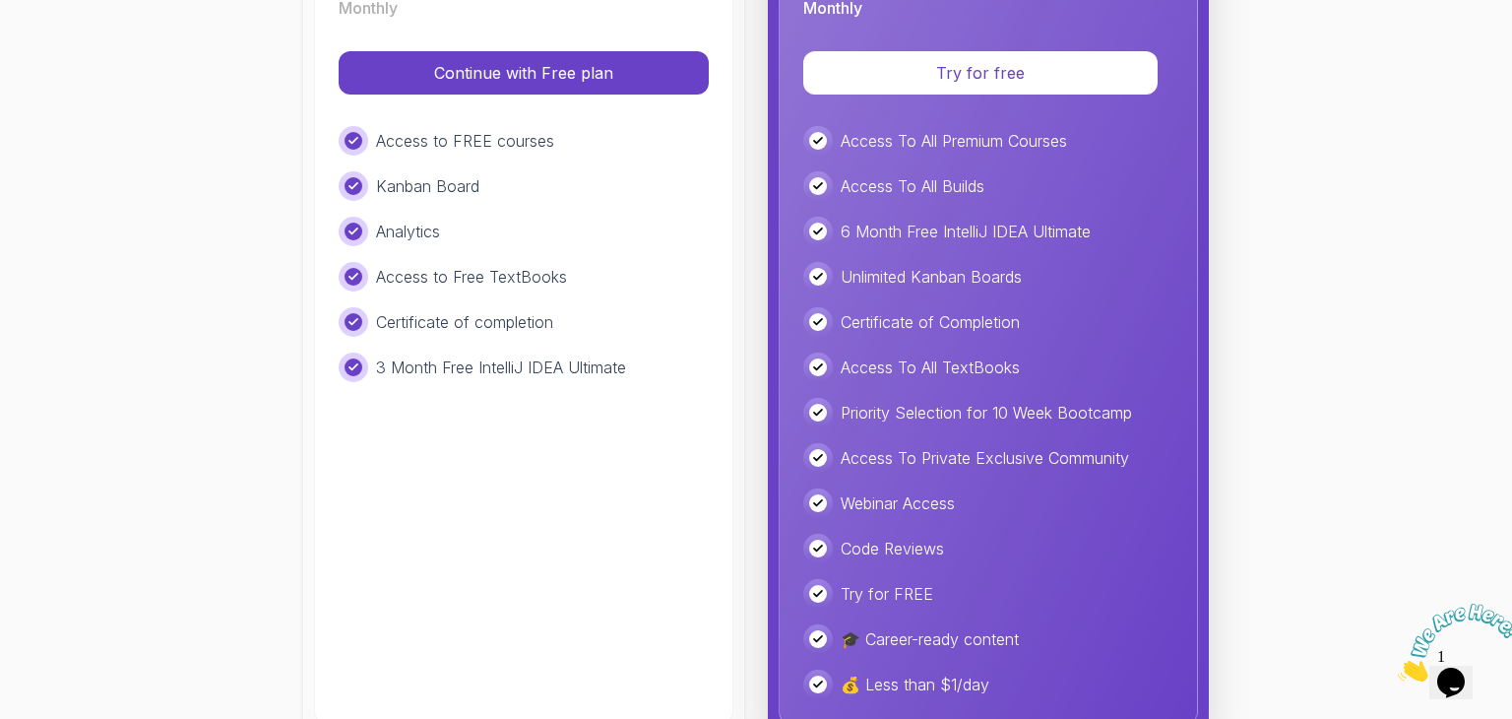
scroll to position [461, 0]
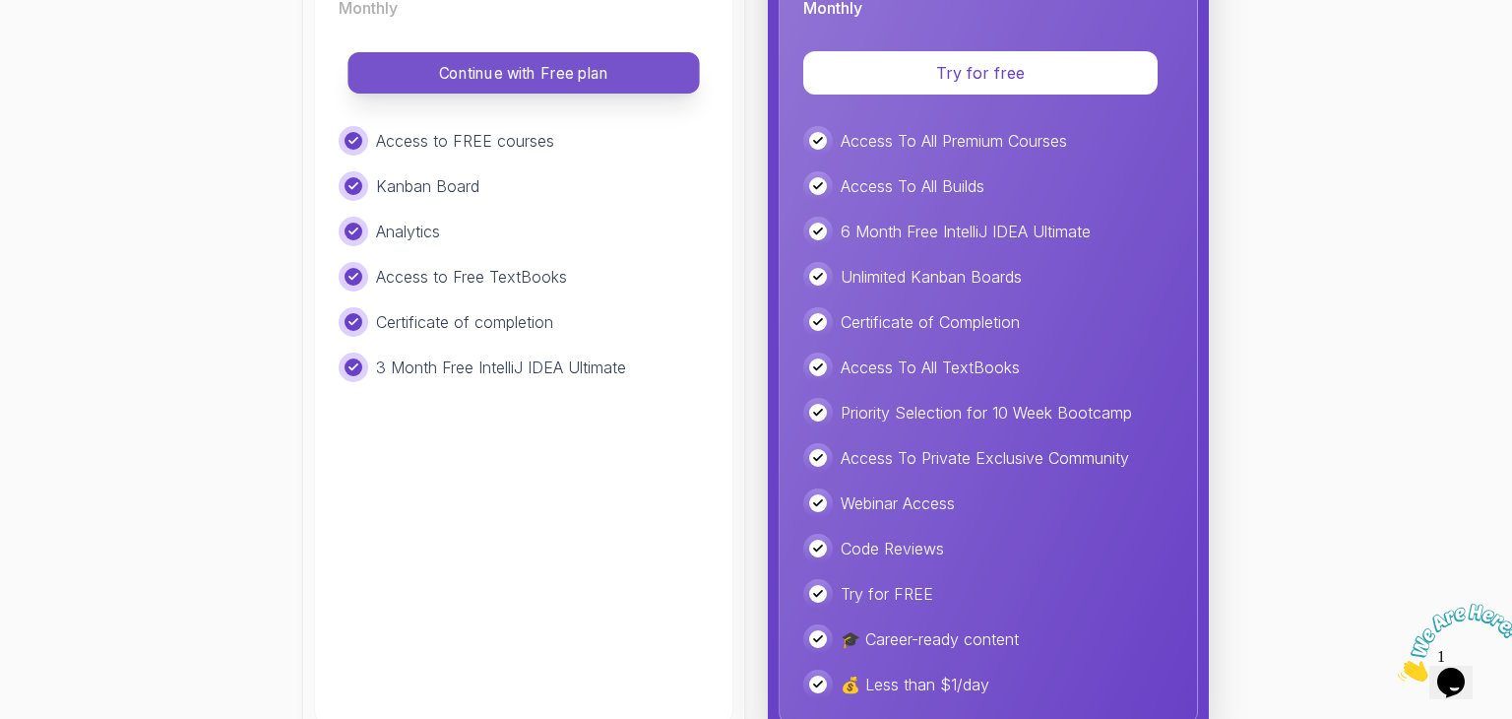
click at [598, 76] on p "Continue with Free plan" at bounding box center [523, 73] width 307 height 23
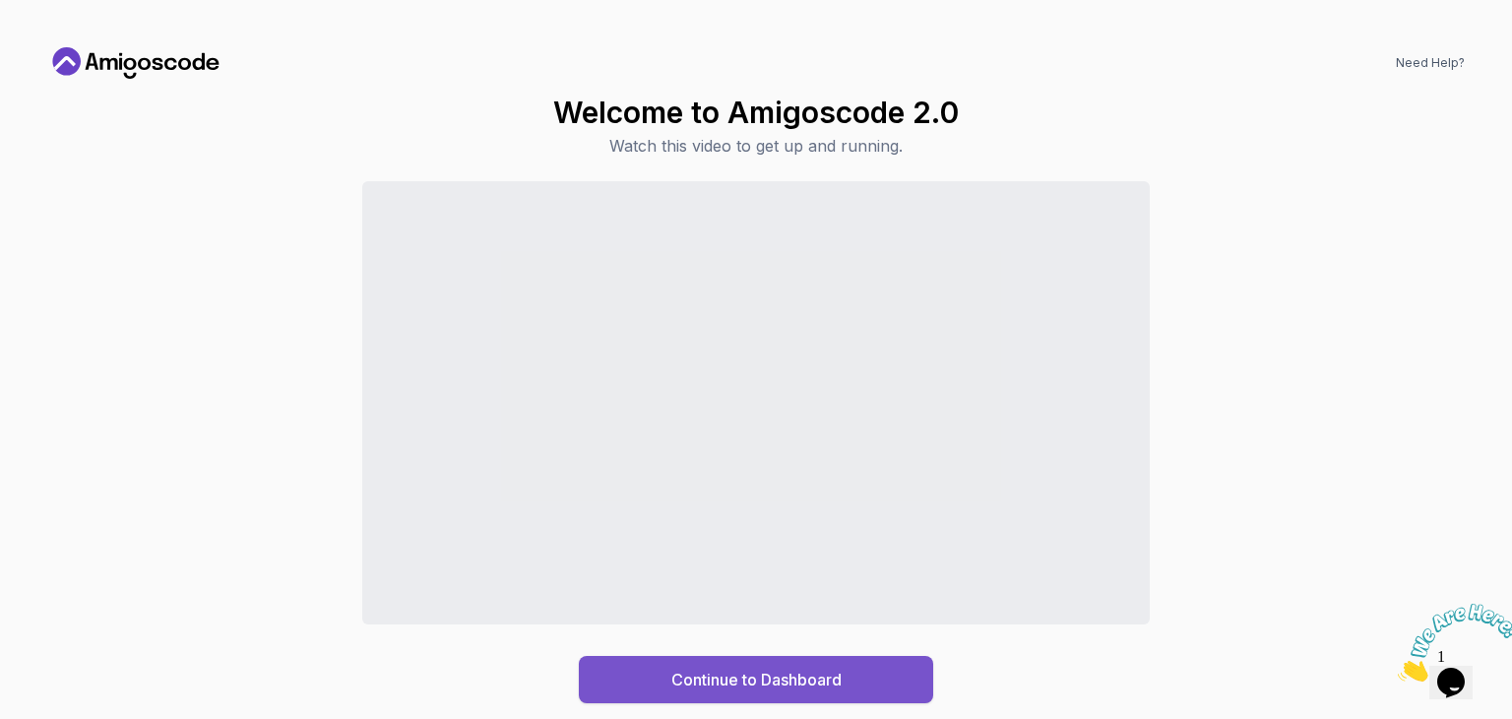
click at [813, 691] on button "Continue to Dashboard" at bounding box center [756, 679] width 354 height 47
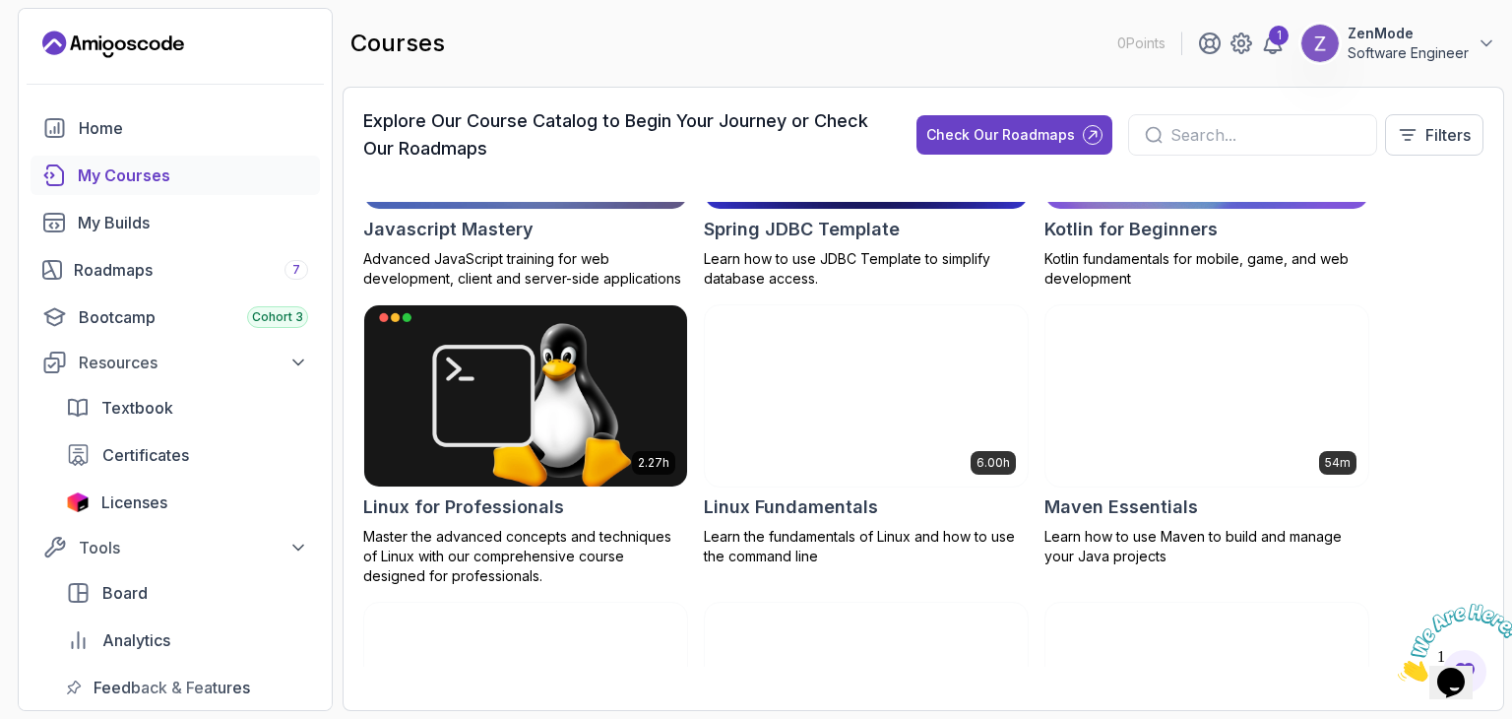
scroll to position [3024, 0]
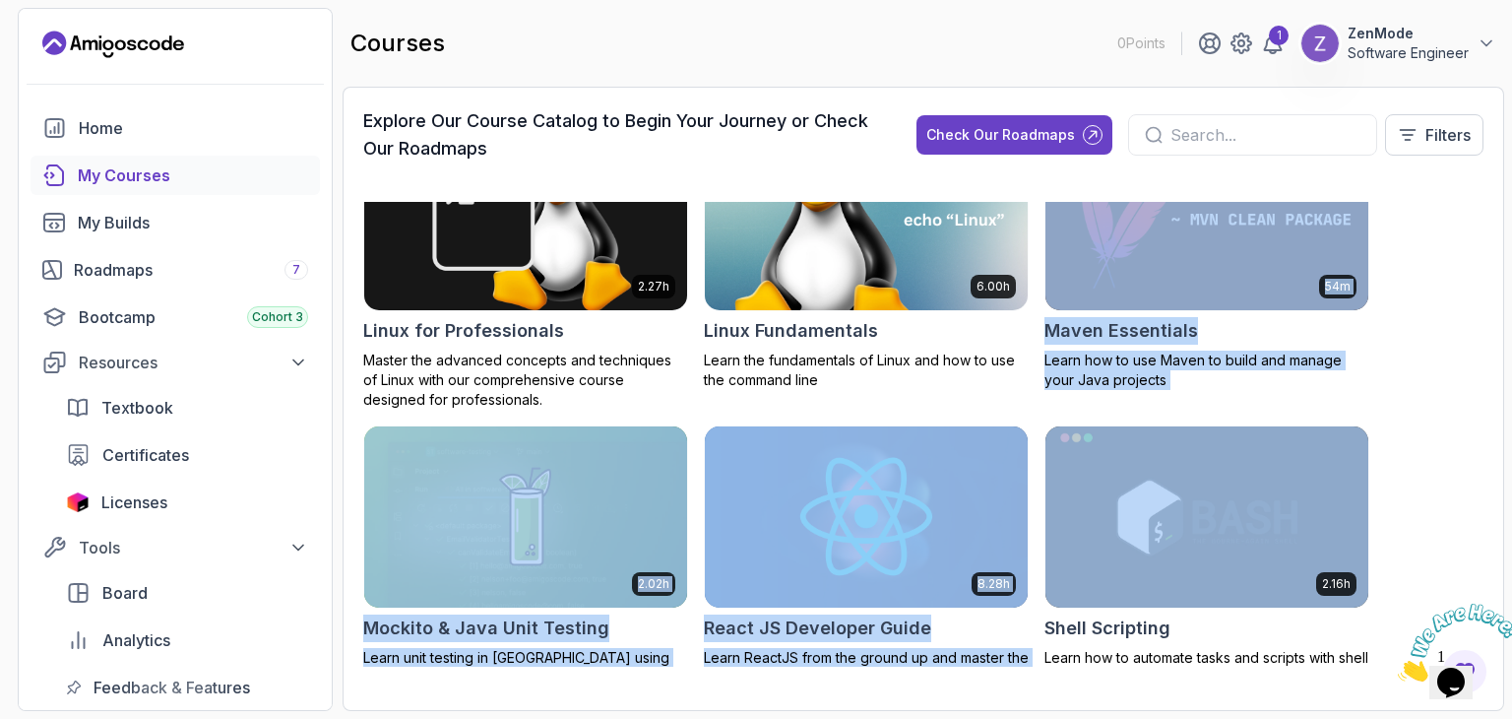
drag, startPoint x: 1511, startPoint y: 477, endPoint x: 1453, endPoint y: 198, distance: 284.6
click at [1453, 198] on section "0 Points 1 ZenMode Software Engineer Home My Courses My Builds Roadmaps 7 Bootc…" at bounding box center [756, 359] width 1512 height 719
click at [1271, 44] on icon at bounding box center [1273, 44] width 24 height 24
